Goal: Information Seeking & Learning: Check status

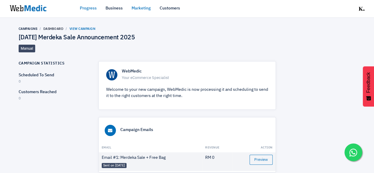
click at [91, 10] on link "Progress" at bounding box center [88, 8] width 17 height 6
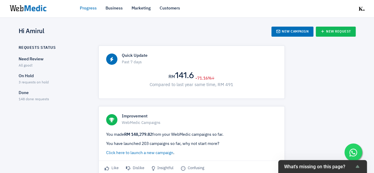
click at [25, 82] on span "3 requests on hold" at bounding box center [34, 83] width 30 height 4
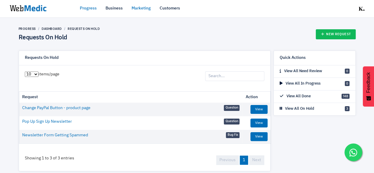
click at [138, 7] on link "Marketing" at bounding box center [140, 8] width 19 height 6
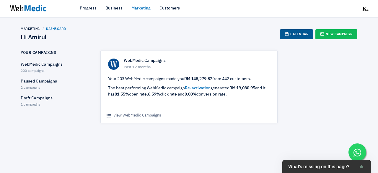
click at [295, 35] on link "Calendar" at bounding box center [296, 34] width 33 height 10
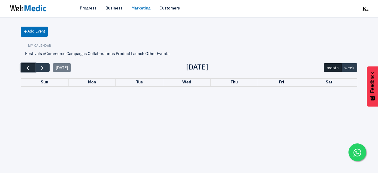
click at [30, 69] on span "button" at bounding box center [28, 68] width 6 height 6
click at [46, 66] on button "button" at bounding box center [42, 67] width 15 height 9
click at [115, 7] on link "Business" at bounding box center [113, 8] width 17 height 6
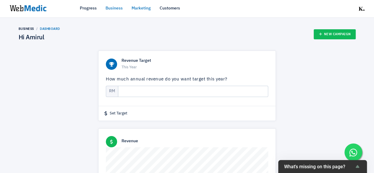
click at [147, 9] on link "Marketing" at bounding box center [140, 8] width 19 height 6
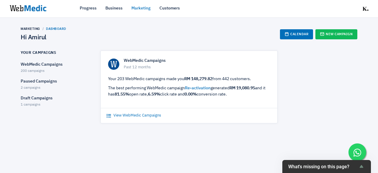
click at [153, 116] on link "View WebMedic Campaigns" at bounding box center [134, 116] width 54 height 6
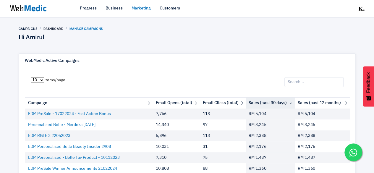
click at [299, 81] on input "search" at bounding box center [313, 82] width 59 height 10
type input "2025"
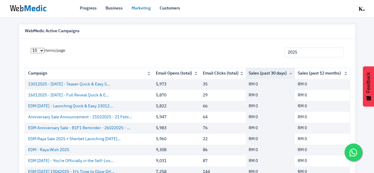
scroll to position [59, 0]
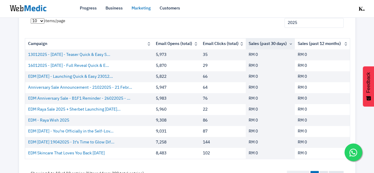
click at [339, 25] on input "2025" at bounding box center [313, 23] width 59 height 10
click at [338, 23] on input "2025" at bounding box center [313, 23] width 59 height 10
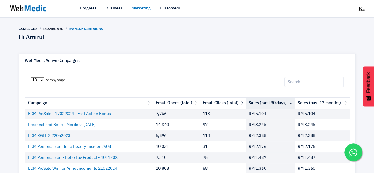
scroll to position [30, 0]
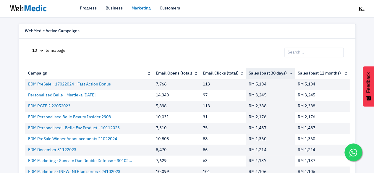
click at [197, 74] on th "Email Opens (total)" at bounding box center [176, 73] width 47 height 11
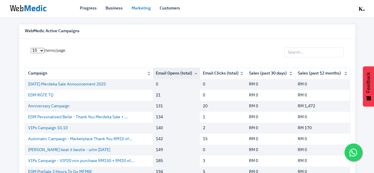
click at [190, 72] on th "Email Opens (total)" at bounding box center [176, 73] width 47 height 11
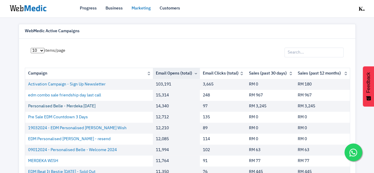
click at [93, 104] on link "Personalised Belle - Merdeka [DATE]" at bounding box center [61, 106] width 67 height 6
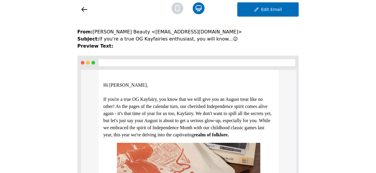
click at [85, 12] on icon at bounding box center [84, 9] width 7 height 7
